Goal: Task Accomplishment & Management: Complete application form

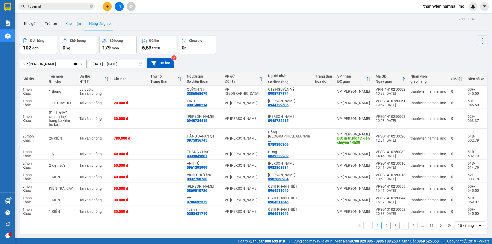
click at [76, 26] on button "Kho nhận" at bounding box center [73, 23] width 24 height 12
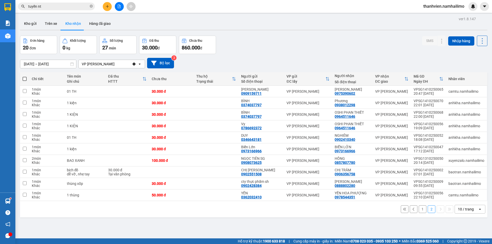
click at [419, 209] on button "1" at bounding box center [423, 210] width 8 height 8
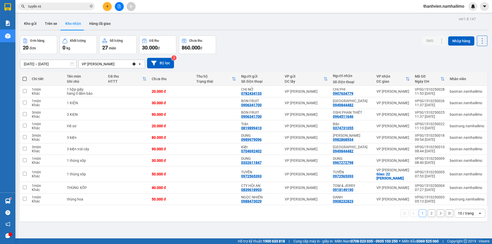
click at [428, 214] on button "2" at bounding box center [432, 214] width 8 height 8
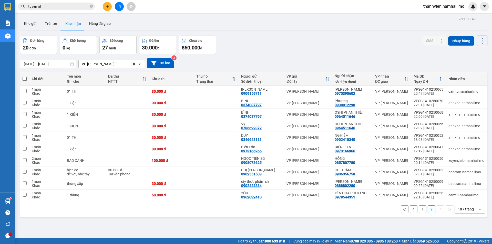
click at [422, 212] on button "1" at bounding box center [423, 210] width 8 height 8
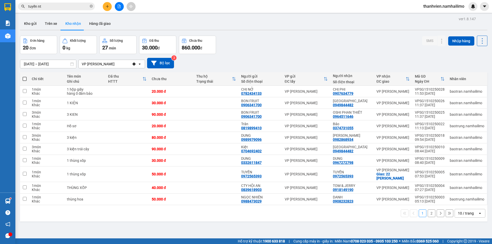
click at [431, 214] on button "2" at bounding box center [432, 214] width 8 height 8
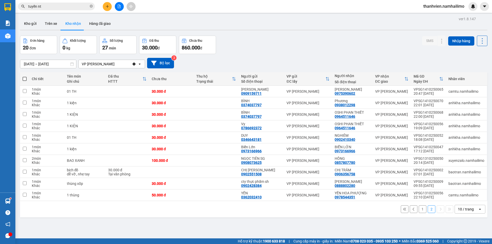
click at [420, 211] on button "1" at bounding box center [423, 210] width 8 height 8
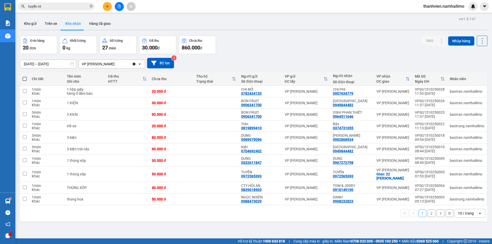
click at [428, 213] on button "2" at bounding box center [432, 214] width 8 height 8
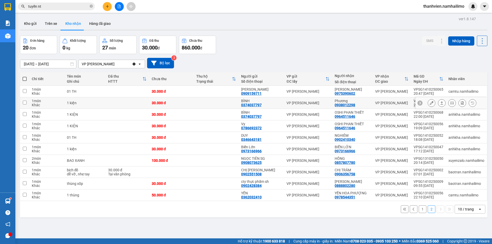
click at [350, 103] on div "0938012298" at bounding box center [345, 105] width 21 height 4
click at [428, 105] on button at bounding box center [431, 103] width 7 height 9
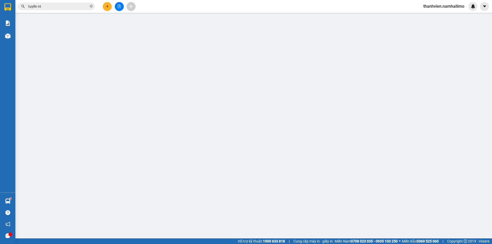
type input "0374037797"
type input "BÌNH"
type input "0938012298"
type input "Phương"
type input "30.000"
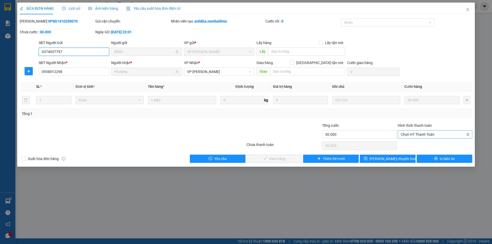
click at [418, 133] on span "Chọn HT Thanh Toán" at bounding box center [435, 135] width 68 height 8
click at [417, 142] on div "Tại văn phòng" at bounding box center [435, 145] width 75 height 8
type input "0"
click at [286, 161] on button "Giao hàng" at bounding box center [275, 159] width 56 height 8
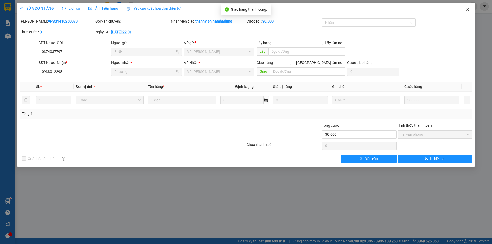
click at [468, 8] on icon "close" at bounding box center [468, 9] width 4 height 4
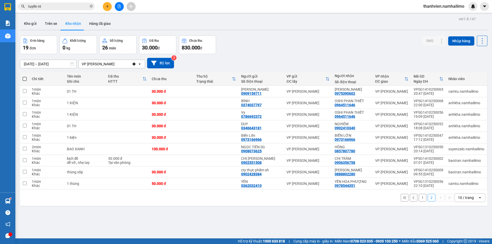
drag, startPoint x: 454, startPoint y: 0, endPoint x: 450, endPoint y: 5, distance: 6.8
click at [454, 1] on div "Kết quả tìm kiếm ( 90 ) Bộ lọc Mã ĐH Trạng thái Món hàng Tổng cước Chưa cước Ng…" at bounding box center [246, 6] width 492 height 13
click at [450, 5] on span "thanhvien.namhailimo" at bounding box center [444, 6] width 49 height 6
click at [447, 14] on span "Đăng xuất" at bounding box center [446, 16] width 38 height 6
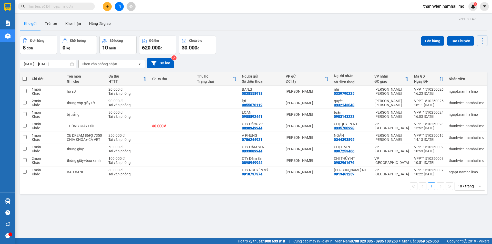
click at [440, 5] on span "thanhvien.namhailimo" at bounding box center [444, 6] width 49 height 6
click at [443, 17] on span "Đăng xuất" at bounding box center [446, 16] width 38 height 6
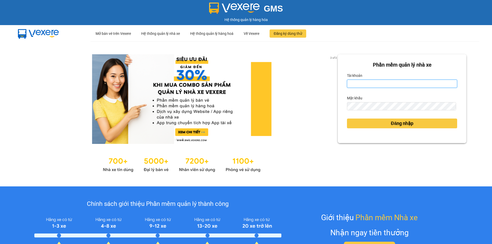
click at [381, 81] on input "Tài khoản" at bounding box center [402, 84] width 110 height 8
type input "lehoangvi.namhailimo"
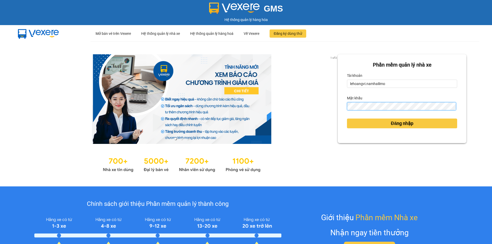
click at [347, 119] on button "Đăng nhập" at bounding box center [402, 124] width 110 height 10
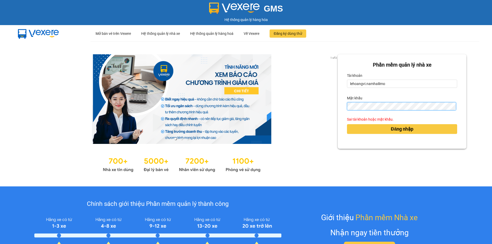
click at [347, 124] on button "Đăng nhập" at bounding box center [402, 129] width 110 height 10
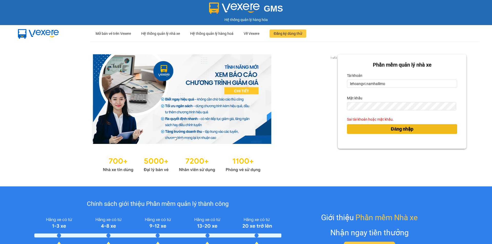
click at [431, 130] on button "Đăng nhập" at bounding box center [402, 129] width 110 height 10
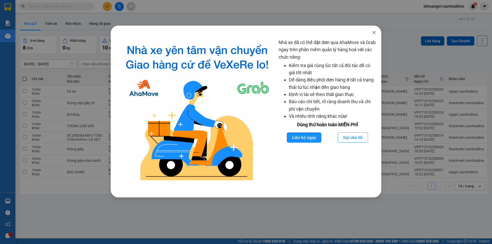
drag, startPoint x: 375, startPoint y: 32, endPoint x: 374, endPoint y: 28, distance: 3.7
click at [375, 30] on span "Close" at bounding box center [374, 33] width 14 height 14
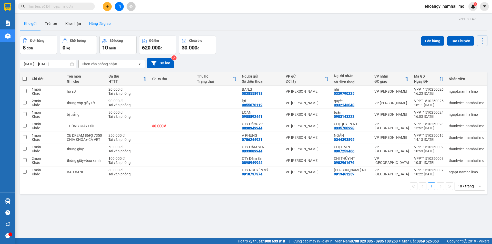
click at [99, 25] on button "Hàng đã giao" at bounding box center [100, 23] width 30 height 12
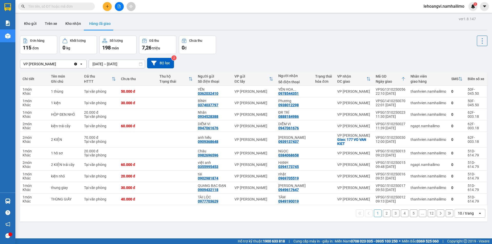
click at [383, 215] on button "2" at bounding box center [387, 214] width 8 height 8
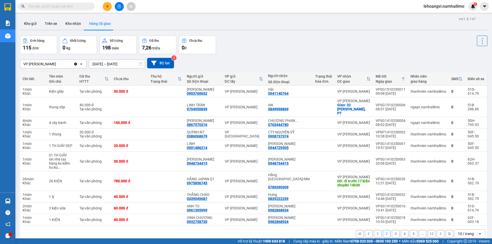
click at [392, 230] on button "3" at bounding box center [396, 234] width 8 height 8
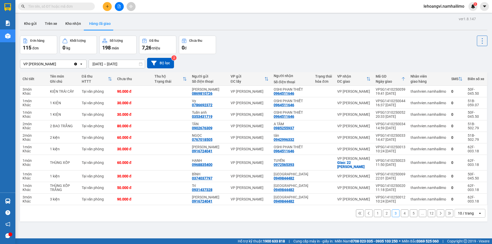
click at [404, 214] on button "4" at bounding box center [405, 214] width 8 height 8
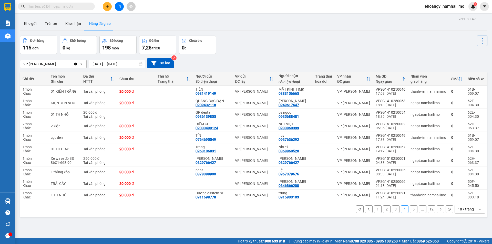
click at [412, 211] on button "5" at bounding box center [414, 210] width 8 height 8
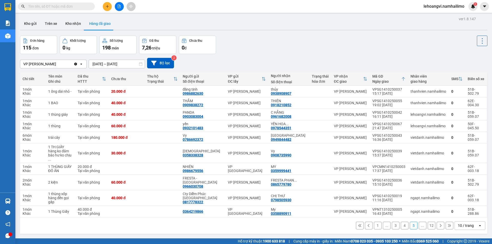
click at [439, 224] on icon at bounding box center [441, 226] width 4 height 4
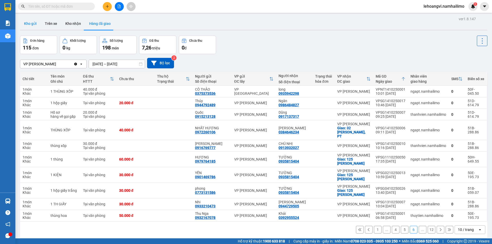
click at [32, 24] on button "Kho gửi" at bounding box center [30, 23] width 21 height 12
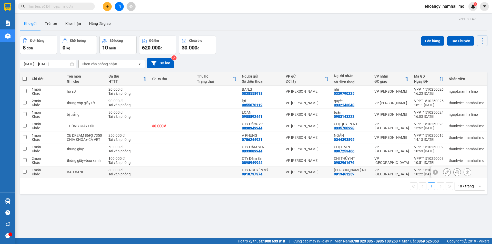
click at [394, 170] on td "VP [GEOGRAPHIC_DATA]" at bounding box center [392, 173] width 40 height 12
checkbox input "true"
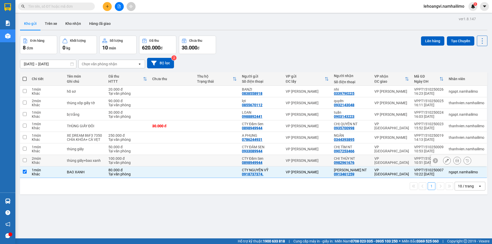
click at [400, 161] on div "VP [GEOGRAPHIC_DATA]" at bounding box center [392, 161] width 35 height 8
checkbox input "true"
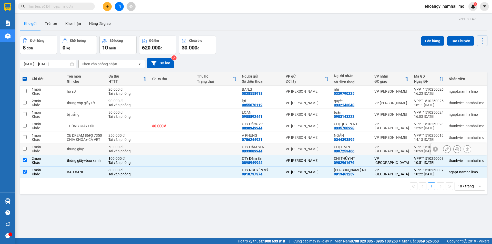
click at [403, 149] on div "VP [GEOGRAPHIC_DATA]" at bounding box center [392, 149] width 35 height 8
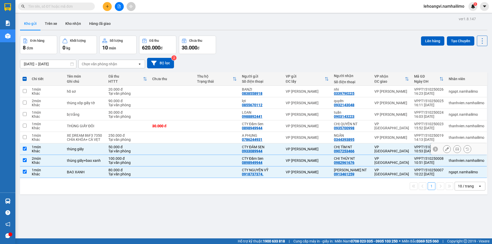
click at [396, 147] on div "VP [GEOGRAPHIC_DATA]" at bounding box center [392, 149] width 35 height 8
checkbox input "false"
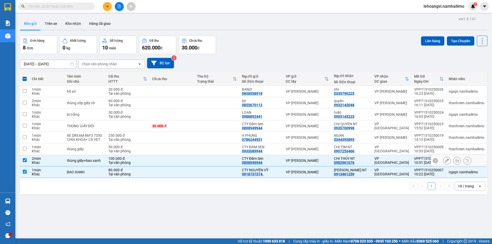
click at [396, 163] on div "VP [GEOGRAPHIC_DATA]" at bounding box center [392, 161] width 35 height 8
checkbox input "false"
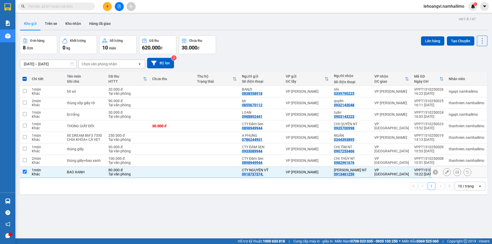
click at [393, 174] on div "VP [GEOGRAPHIC_DATA]" at bounding box center [392, 172] width 35 height 8
checkbox input "false"
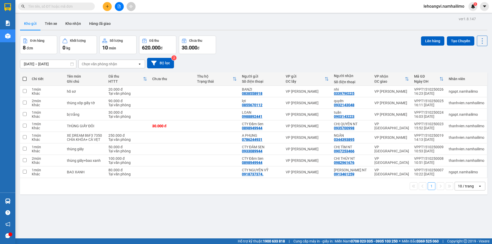
click at [117, 6] on button at bounding box center [119, 6] width 9 height 9
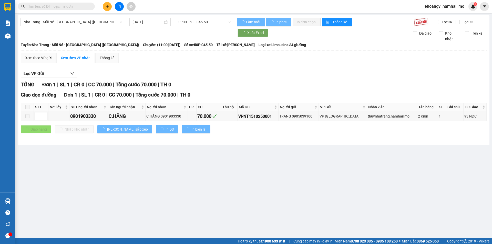
click at [66, 17] on div "Nha Trang - Mũi Né - Sài Gòn (Sáng) 15/10/2025 11:00 - 50F-045.50 Làm mới In ph…" at bounding box center [254, 80] width 472 height 130
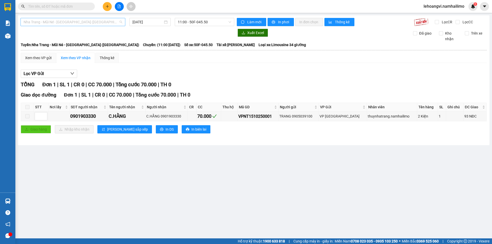
click at [65, 21] on span "Nha Trang - Mũi Né - Sài Gòn (Sáng)" at bounding box center [73, 22] width 99 height 8
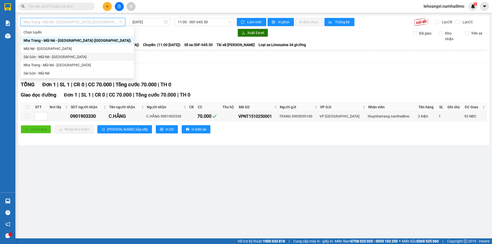
click at [66, 57] on div "Sài Gòn - Mũi Né - Nha Trang" at bounding box center [77, 57] width 107 height 6
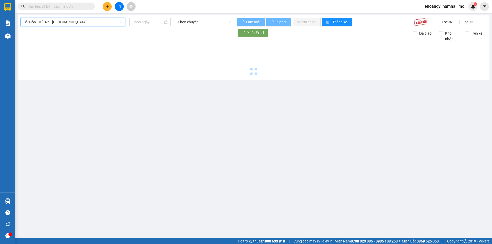
type input "15/10/2025"
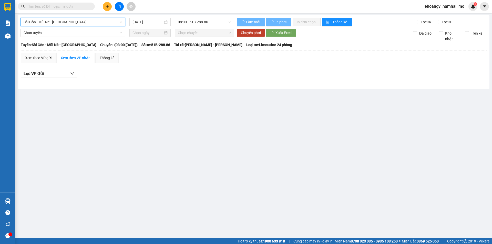
click at [194, 21] on span "08:00 - 51B-288.86" at bounding box center [204, 22] width 53 height 8
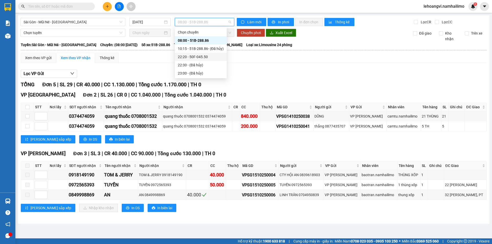
click at [210, 57] on div "22:20 - 50F-045.50" at bounding box center [201, 57] width 46 height 6
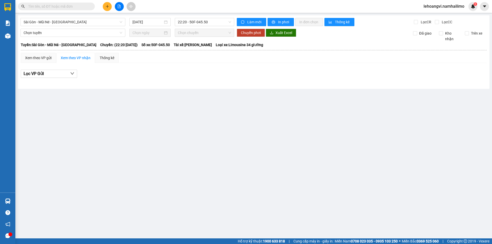
click at [60, 6] on input "text" at bounding box center [58, 7] width 61 height 6
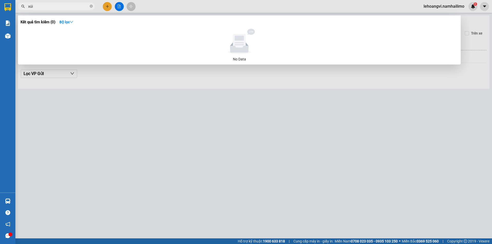
click at [162, 231] on div at bounding box center [246, 122] width 492 height 244
click at [84, 4] on input "xúi" at bounding box center [58, 7] width 61 height 6
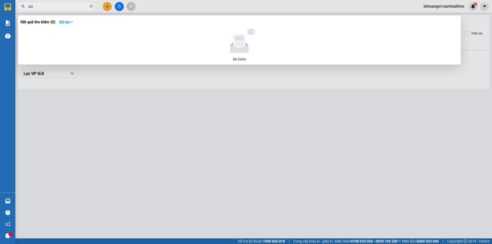
click at [77, 6] on input "súi" at bounding box center [58, 7] width 61 height 6
type input "xíu"
click at [77, 6] on input "xíu" at bounding box center [58, 7] width 61 height 6
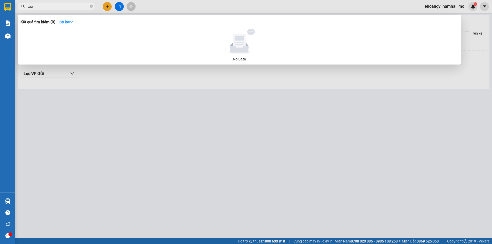
click at [77, 6] on input "xíu" at bounding box center [58, 7] width 61 height 6
click at [90, 6] on icon "close-circle" at bounding box center [91, 6] width 3 height 3
type input "thư"
click at [74, 105] on div at bounding box center [246, 122] width 492 height 244
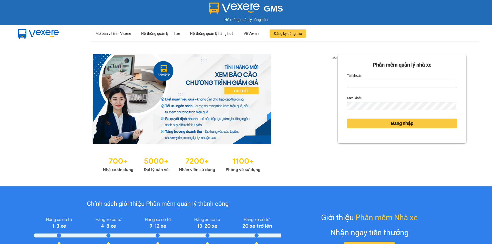
click at [354, 75] on label "Tài khoản" at bounding box center [354, 76] width 15 height 8
click at [354, 80] on input "Tài khoản" at bounding box center [402, 84] width 110 height 8
click at [358, 84] on input "Tài khoản" at bounding box center [402, 84] width 110 height 8
type input "lehoangvi.namhailimo"
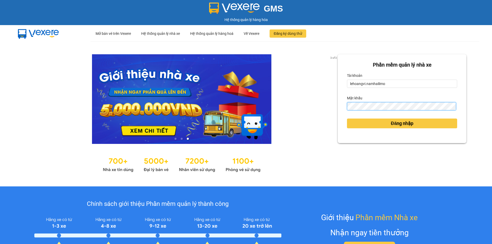
click at [347, 119] on button "Đăng nhập" at bounding box center [402, 124] width 110 height 10
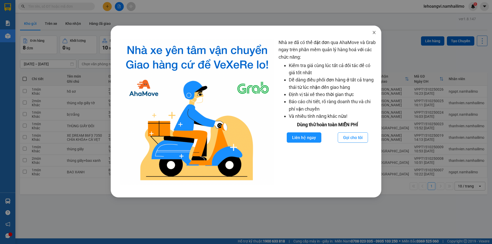
click at [376, 33] on icon "close" at bounding box center [374, 33] width 4 height 4
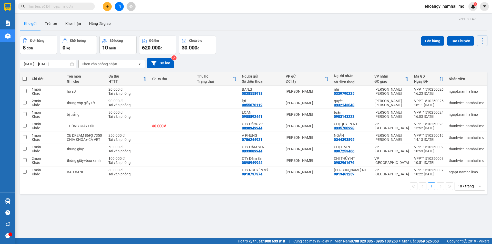
click at [88, 4] on input "text" at bounding box center [58, 7] width 61 height 6
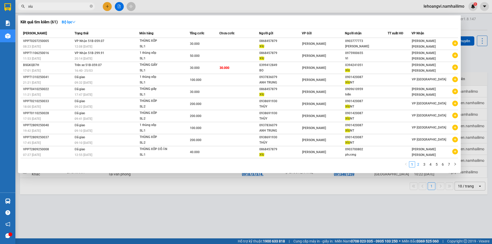
type input "xíu"
click at [421, 167] on link "2" at bounding box center [419, 165] width 6 height 6
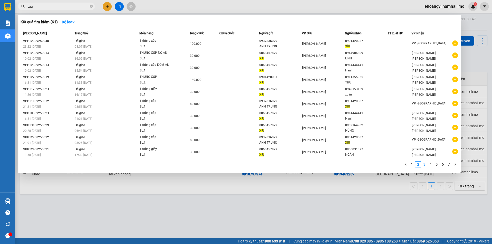
click at [426, 166] on link "3" at bounding box center [425, 165] width 6 height 6
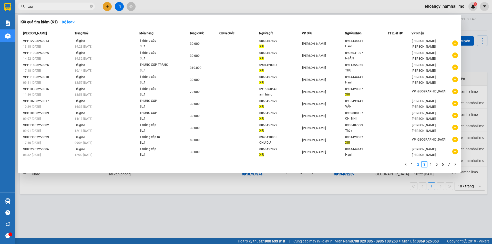
click at [420, 166] on link "2" at bounding box center [419, 165] width 6 height 6
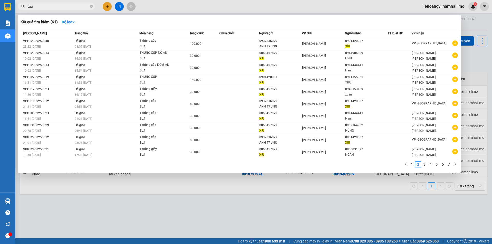
click at [412, 165] on link "1" at bounding box center [413, 165] width 6 height 6
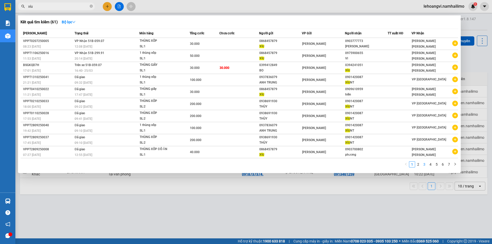
click at [422, 165] on link "3" at bounding box center [425, 165] width 6 height 6
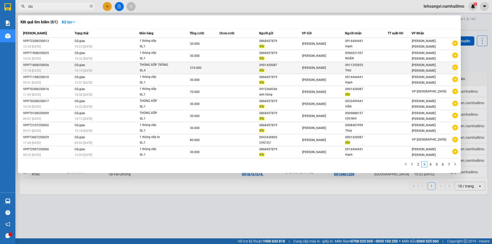
click at [455, 67] on icon "plus-circle" at bounding box center [456, 68] width 6 height 6
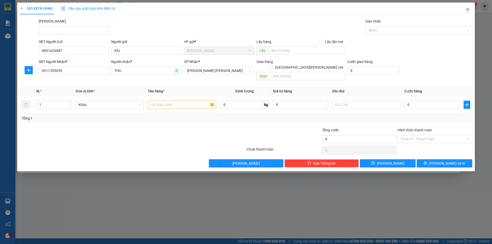
click at [470, 8] on icon "close" at bounding box center [468, 9] width 4 height 4
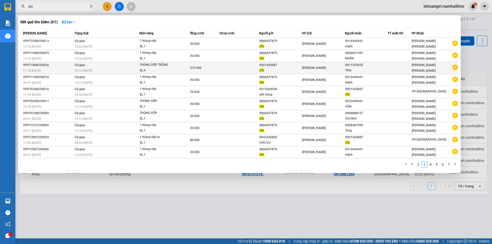
click at [457, 68] on icon "plus-circle" at bounding box center [456, 68] width 6 height 6
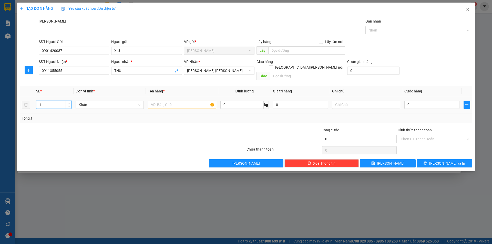
click at [62, 102] on input "1" at bounding box center [53, 105] width 35 height 8
type input "2"
click at [178, 101] on input "text" at bounding box center [182, 105] width 68 height 8
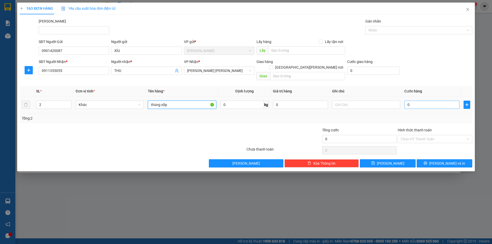
type input "thùng xốp"
click at [413, 101] on input "0" at bounding box center [432, 105] width 55 height 8
type input "1"
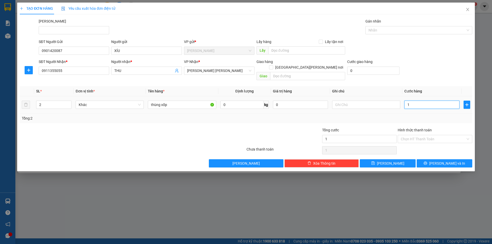
type input "14"
type input "140"
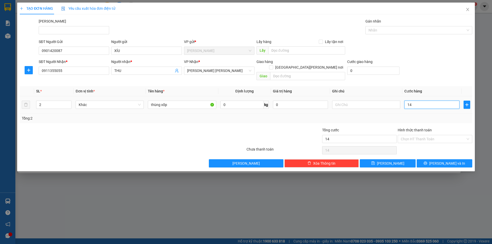
type input "140"
type input "140.000"
click at [329, 127] on div "Tổng cước" at bounding box center [359, 131] width 75 height 8
click at [417, 135] on input "Hình thức thanh toán" at bounding box center [433, 139] width 65 height 8
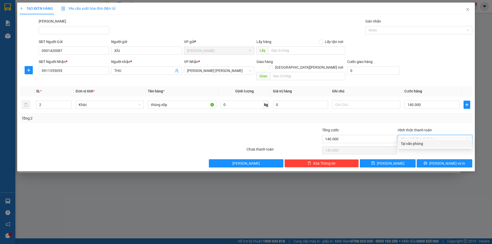
click at [417, 143] on div "Tại văn phòng" at bounding box center [435, 144] width 68 height 6
type input "0"
click at [432, 160] on button "Lưu và In" at bounding box center [445, 164] width 56 height 8
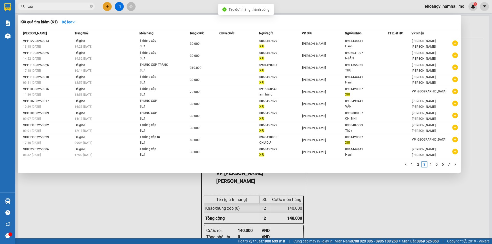
click at [421, 197] on div at bounding box center [246, 122] width 492 height 244
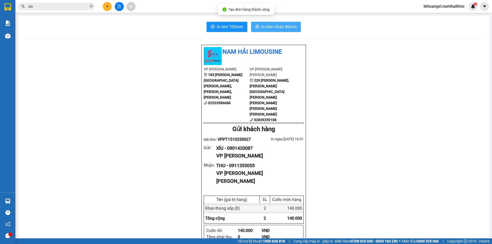
click at [264, 24] on span "In biên nhận 80mm" at bounding box center [279, 27] width 35 height 6
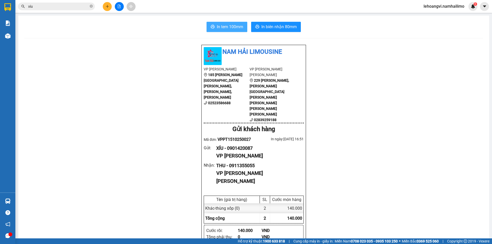
click at [232, 25] on span "In tem 100mm" at bounding box center [230, 27] width 26 height 6
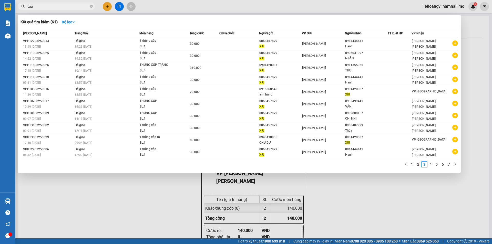
click at [70, 6] on input "xíu" at bounding box center [58, 7] width 61 height 6
click at [93, 6] on icon "close-circle" at bounding box center [91, 6] width 3 height 3
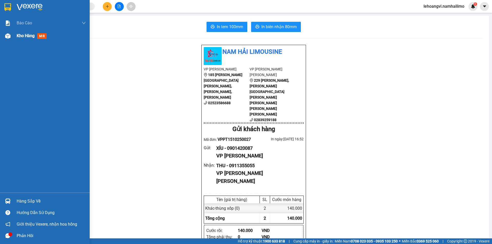
click at [11, 36] on div at bounding box center [7, 36] width 9 height 9
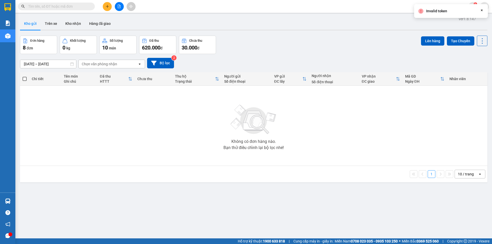
click at [483, 11] on icon "Close" at bounding box center [482, 10] width 4 height 4
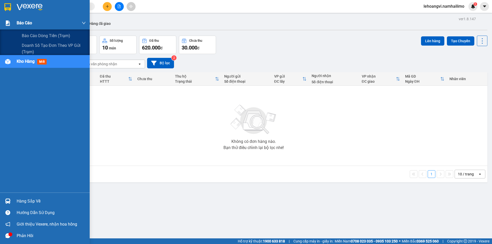
click at [20, 19] on div "Báo cáo" at bounding box center [51, 23] width 69 height 13
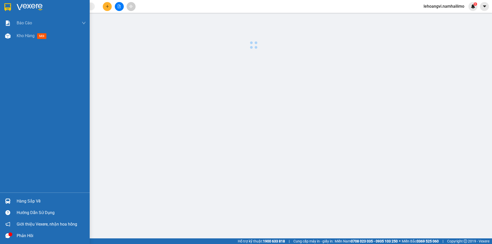
click at [27, 44] on div "Báo cáo Báo cáo dòng tiền (trạm) Doanh số tạo đơn theo VP gửi (trạm) Kho hàng m…" at bounding box center [45, 105] width 90 height 176
click at [32, 41] on div "Kho hàng mới" at bounding box center [51, 35] width 69 height 13
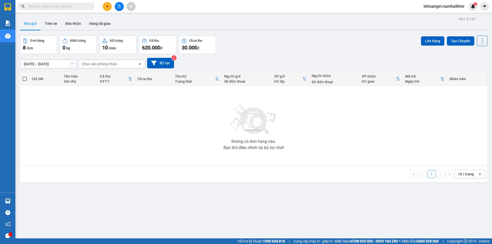
click at [54, 5] on input "text" at bounding box center [58, 7] width 61 height 6
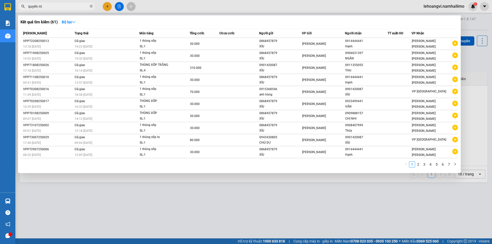
type input "quyên nt"
click at [479, 72] on div at bounding box center [246, 122] width 492 height 244
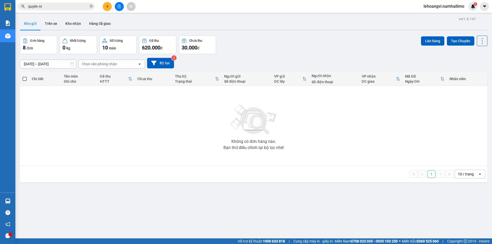
click at [447, 4] on span "lehoangvi.namhailimo" at bounding box center [444, 6] width 49 height 6
click at [443, 15] on span "Đăng xuất" at bounding box center [447, 16] width 38 height 6
